Goal: Task Accomplishment & Management: Manage account settings

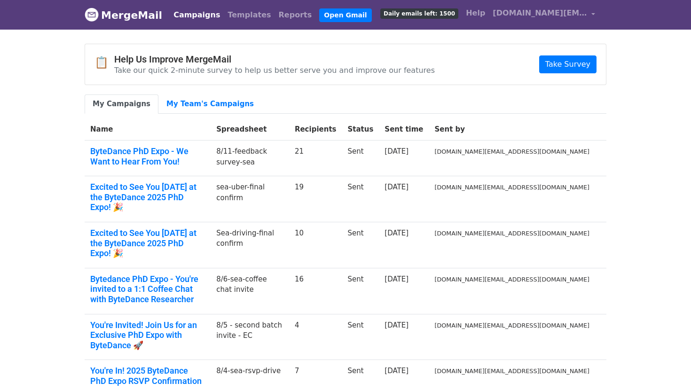
click at [130, 22] on link "MergeMail" at bounding box center [124, 15] width 78 height 20
click at [583, 12] on span "[DOMAIN_NAME][EMAIL_ADDRESS][DOMAIN_NAME]" at bounding box center [540, 13] width 94 height 11
click at [591, 17] on link "[DOMAIN_NAME][EMAIL_ADDRESS][DOMAIN_NAME]" at bounding box center [544, 15] width 110 height 22
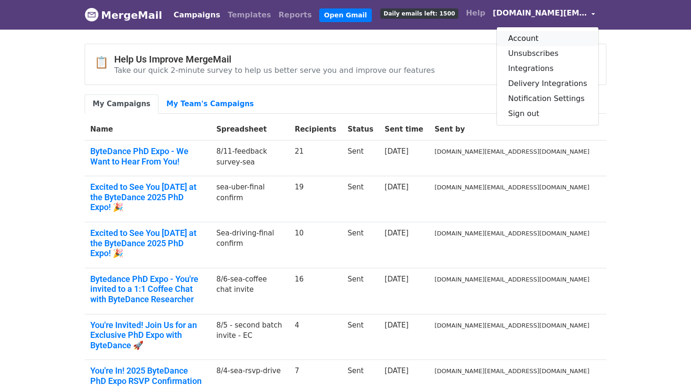
click at [560, 36] on link "Account" at bounding box center [548, 38] width 102 height 15
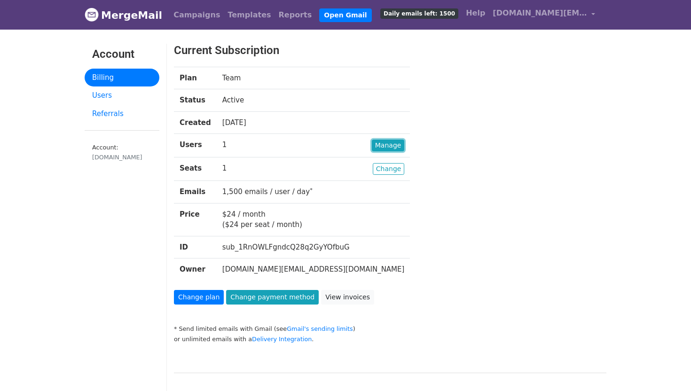
click at [372, 147] on link "Manage" at bounding box center [388, 146] width 33 height 12
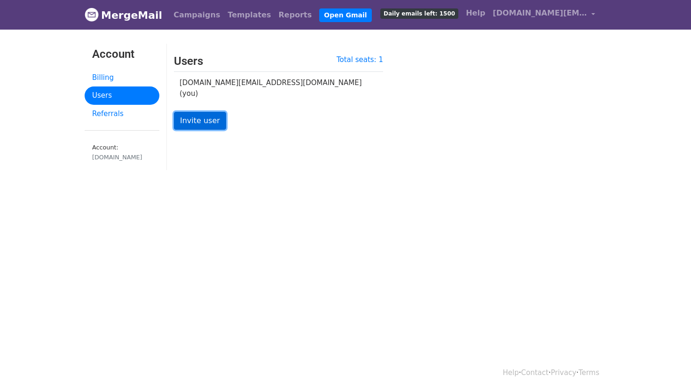
click at [208, 117] on link "Invite user" at bounding box center [200, 121] width 52 height 18
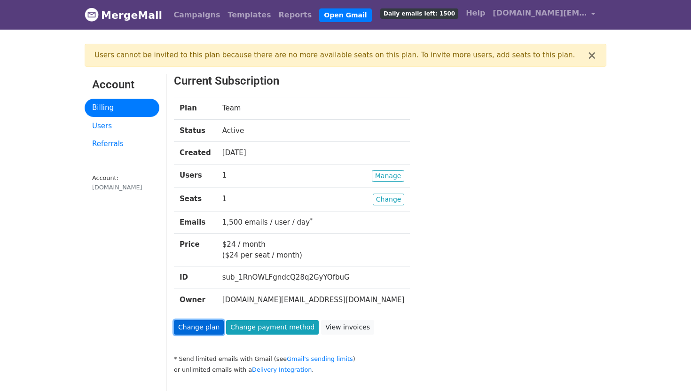
click at [207, 325] on link "Change plan" at bounding box center [199, 327] width 50 height 15
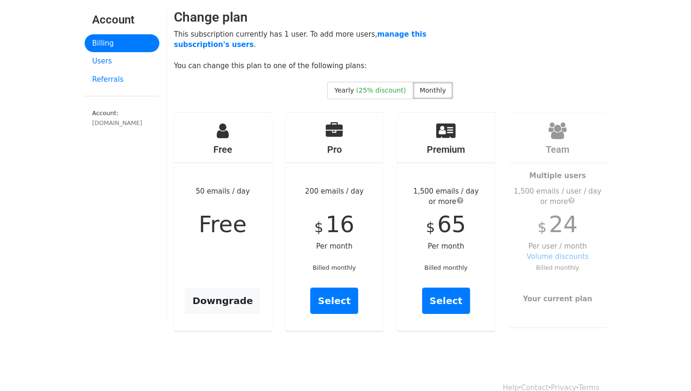
scroll to position [36, 0]
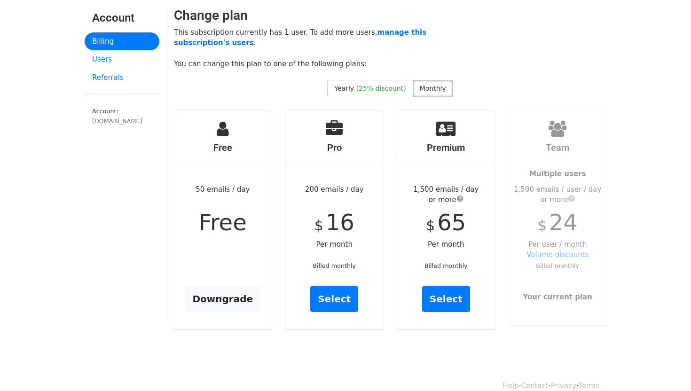
click at [569, 242] on div "Team Multiple users 1,500 emails / user / day or more $ 24 Per user / month Vol…" at bounding box center [558, 218] width 98 height 214
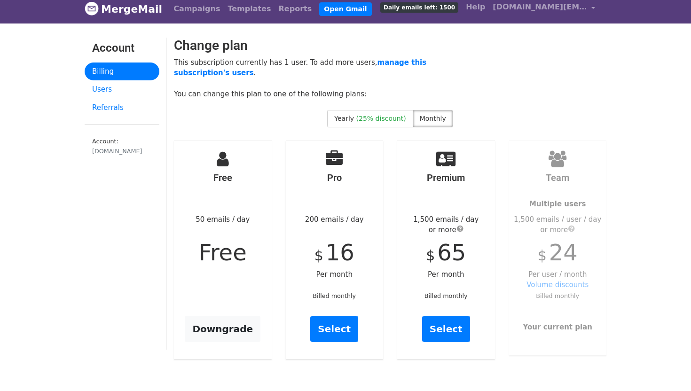
scroll to position [0, 0]
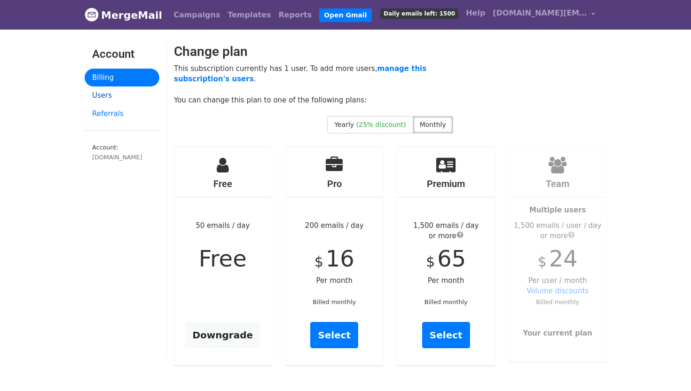
click at [110, 99] on link "Users" at bounding box center [122, 96] width 75 height 18
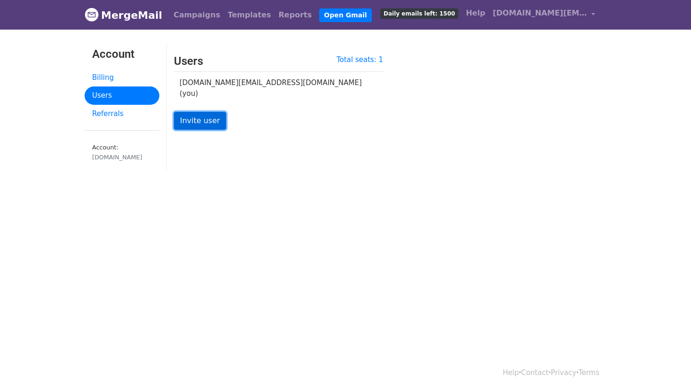
click at [188, 112] on link "Invite user" at bounding box center [200, 121] width 52 height 18
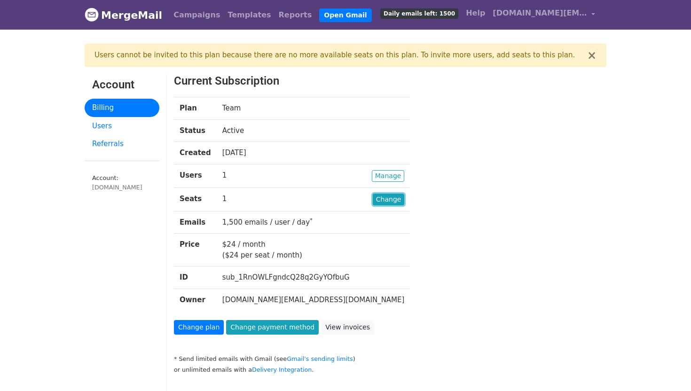
click at [373, 198] on link "Change" at bounding box center [389, 200] width 32 height 12
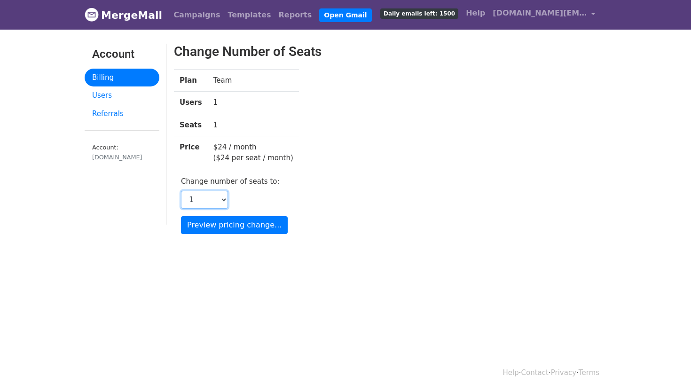
click at [214, 197] on select "1 2 3 4 5 6 7 8 9 10 11 12 13 14 15 16 17 18 19 20 21 22 23 24 25 26 27 28 29 3…" at bounding box center [204, 200] width 47 height 18
select select "2"
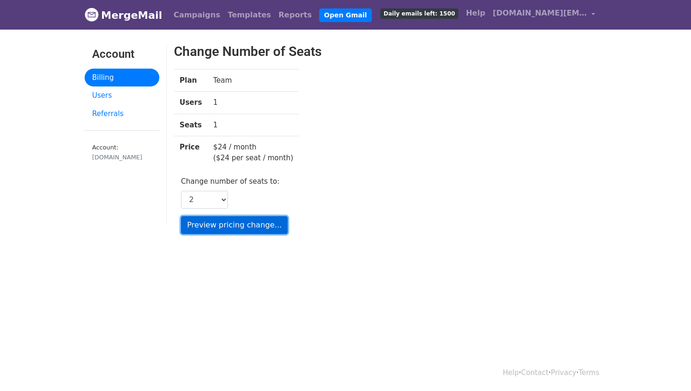
click at [254, 229] on input "Preview pricing change..." at bounding box center [234, 225] width 107 height 18
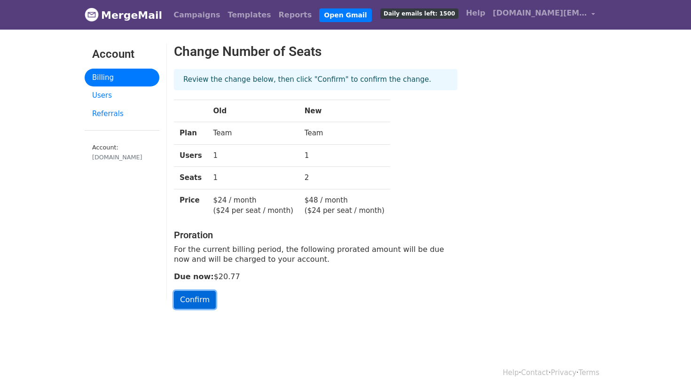
click at [204, 295] on input "Confirm" at bounding box center [195, 300] width 42 height 18
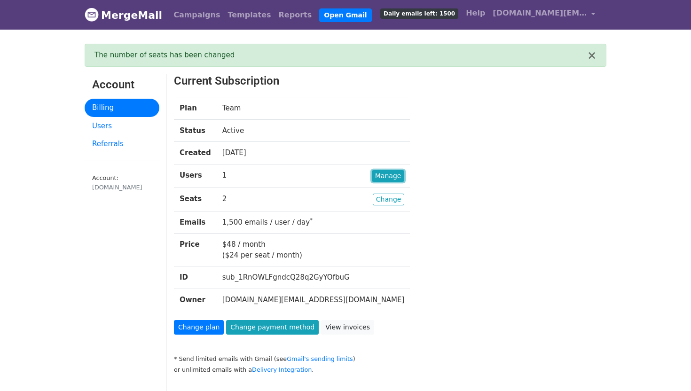
click at [372, 178] on link "Manage" at bounding box center [388, 176] width 33 height 12
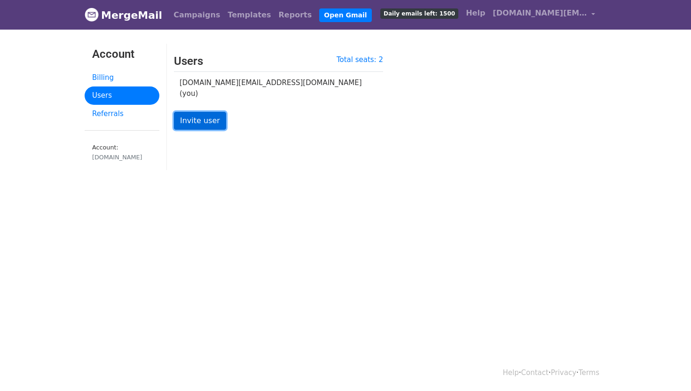
click at [212, 114] on link "Invite user" at bounding box center [200, 121] width 52 height 18
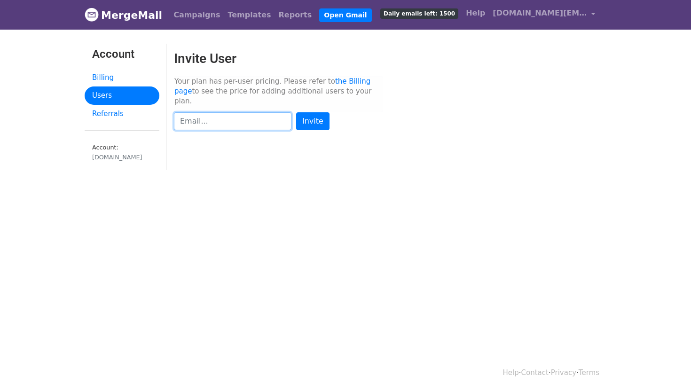
paste input "[EMAIL_ADDRESS][DOMAIN_NAME]"
type input "[EMAIL_ADDRESS][DOMAIN_NAME]"
click at [303, 113] on input "Invite" at bounding box center [312, 121] width 33 height 18
